Goal: Navigation & Orientation: Find specific page/section

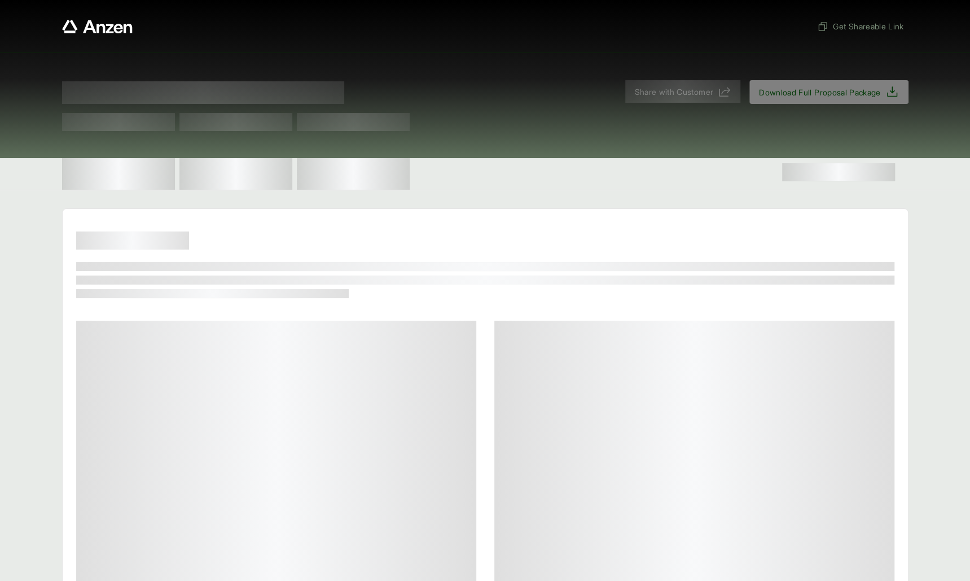
click at [958, 351] on main at bounding box center [485, 569] width 970 height 723
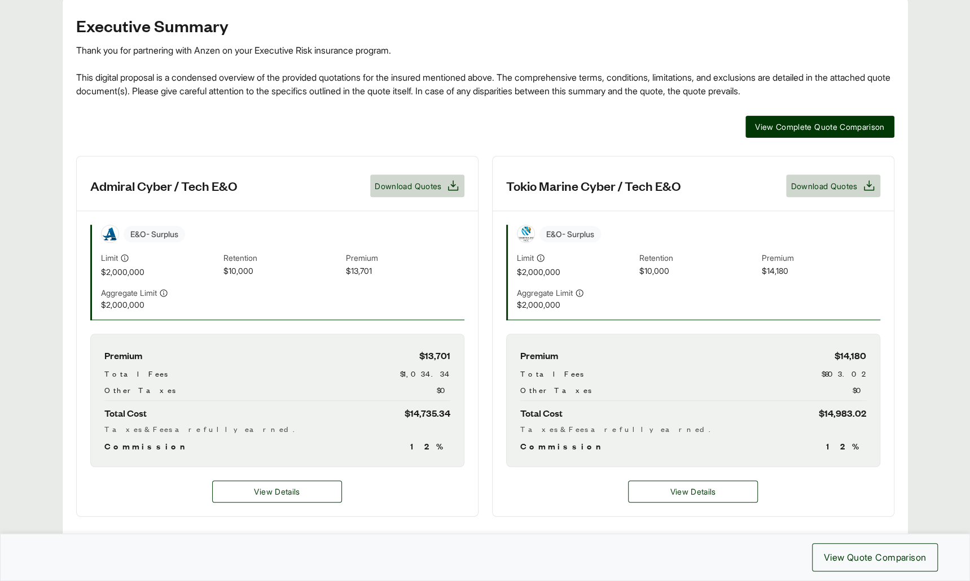
scroll to position [214, 0]
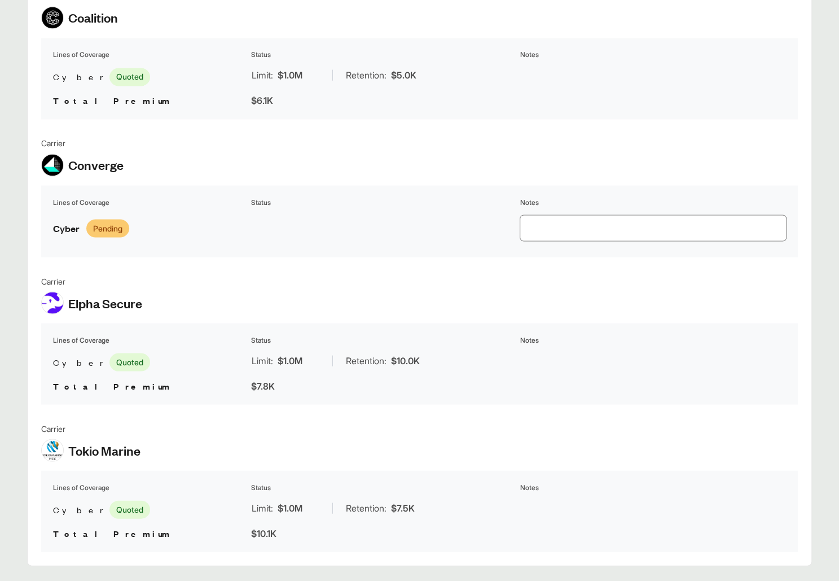
scroll to position [1128, 0]
